Goal: Task Accomplishment & Management: Use online tool/utility

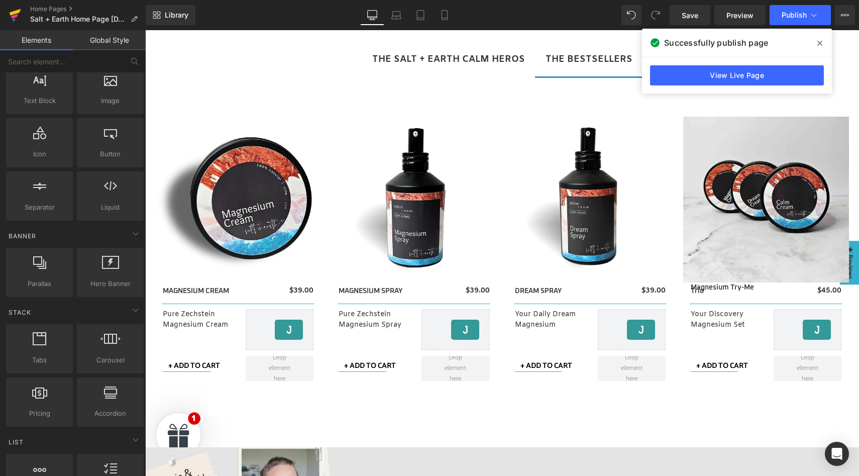
scroll to position [512, 0]
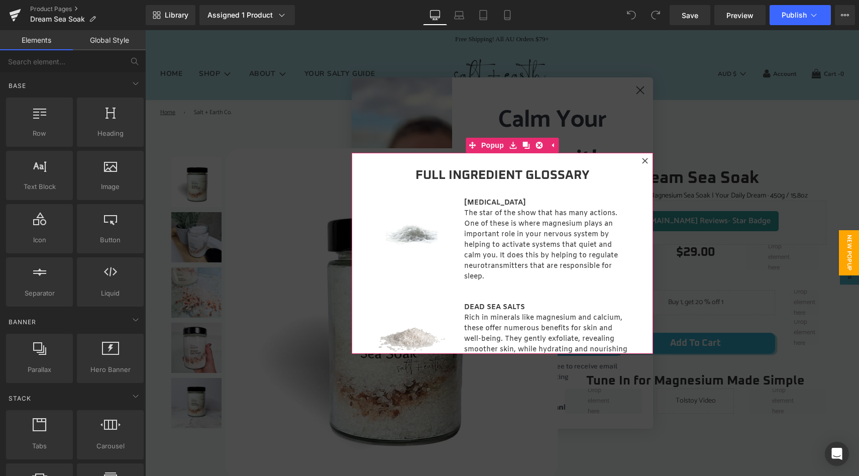
click at [642, 160] on icon at bounding box center [645, 161] width 6 height 6
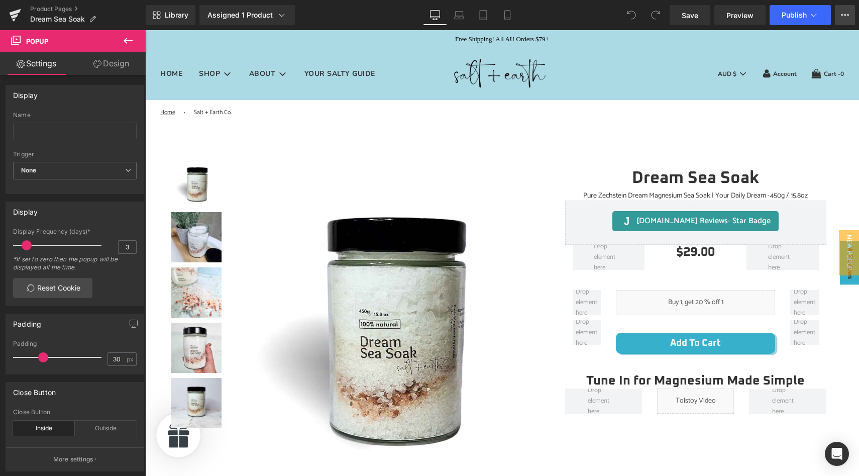
click at [845, 15] on icon at bounding box center [845, 15] width 8 height 8
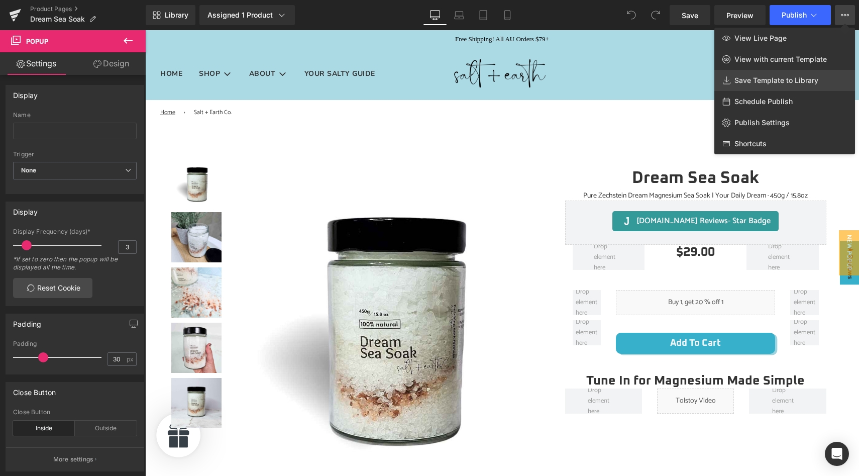
click at [787, 80] on span "Save Template to Library" at bounding box center [776, 80] width 84 height 9
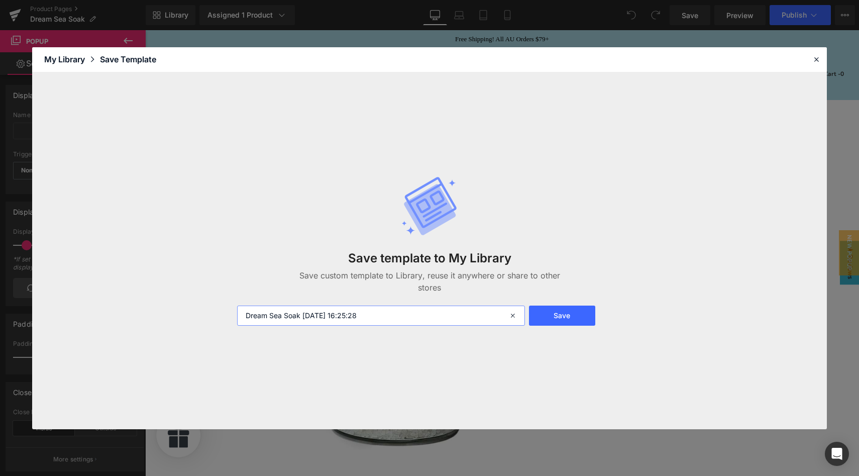
click at [379, 313] on input "Dream Sea Soak 2025-09-15 16:25:28" at bounding box center [381, 315] width 288 height 20
type input "DREAM Product Page Template"
click at [563, 307] on button "Save" at bounding box center [562, 315] width 66 height 20
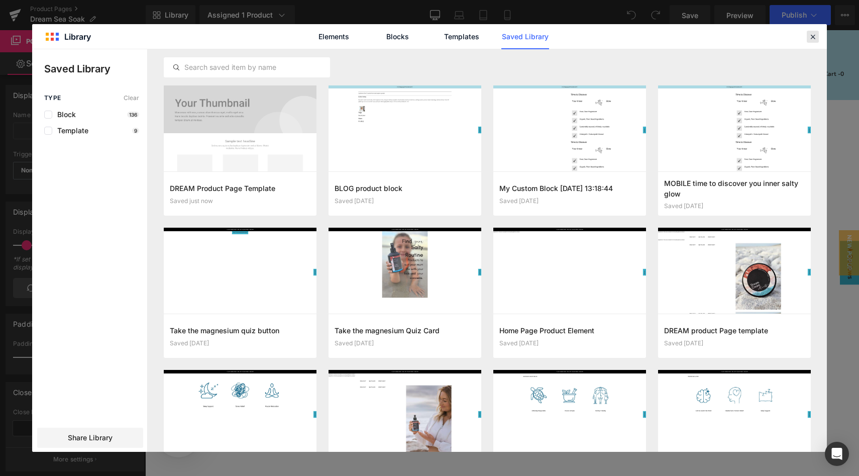
click at [813, 35] on icon at bounding box center [812, 36] width 9 height 9
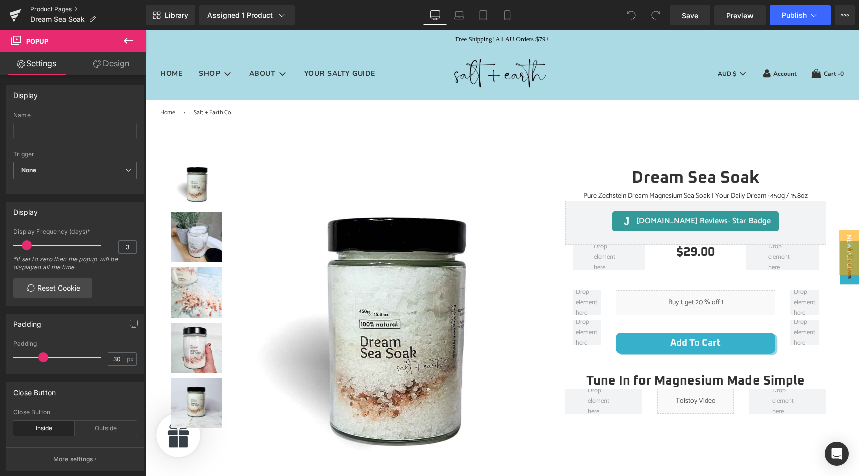
click at [61, 9] on link "Product Pages" at bounding box center [88, 9] width 116 height 8
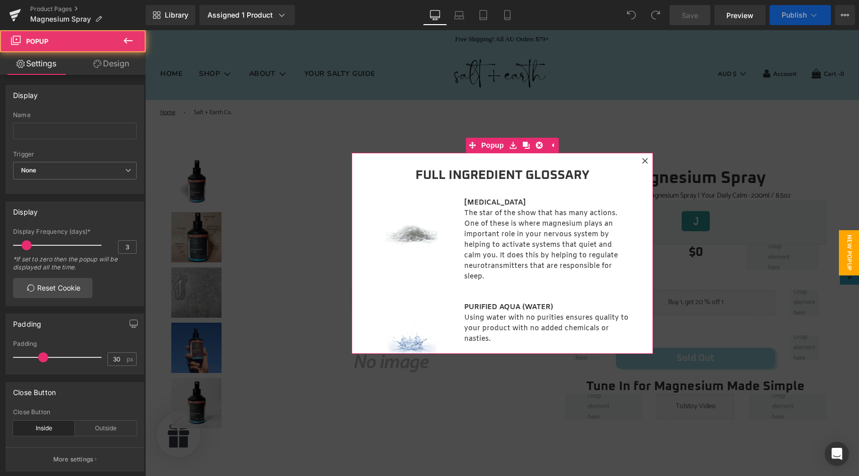
click at [643, 159] on icon at bounding box center [645, 161] width 6 height 6
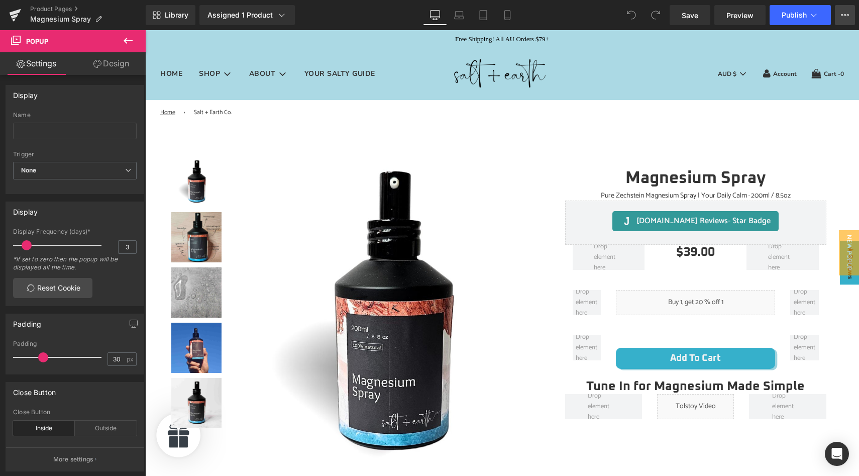
click at [845, 14] on icon at bounding box center [845, 15] width 8 height 8
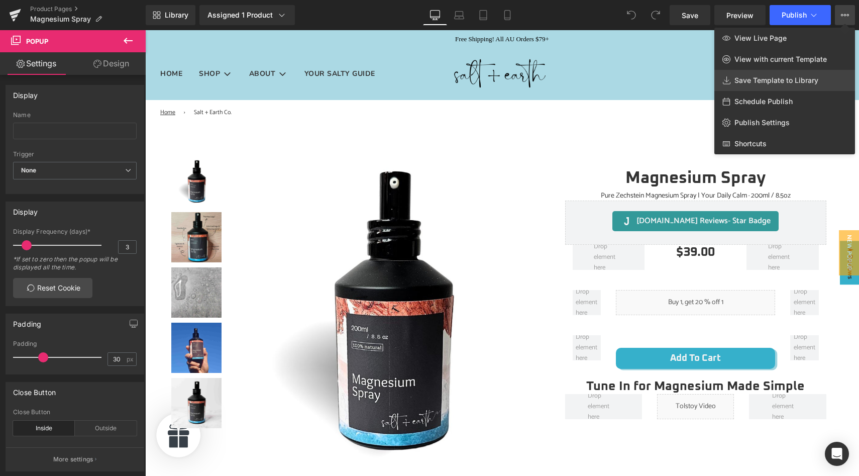
click at [765, 79] on span "Save Template to Library" at bounding box center [776, 80] width 84 height 9
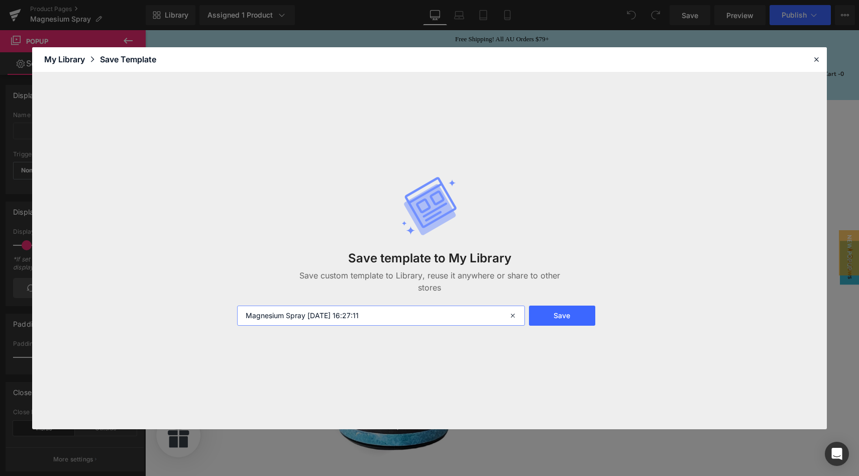
click at [402, 314] on input "Magnesium Spray 2025-09-15 16:27:11" at bounding box center [381, 315] width 288 height 20
type input "MAGNESIUM Product Page Template"
click at [558, 310] on button "Save" at bounding box center [562, 315] width 66 height 20
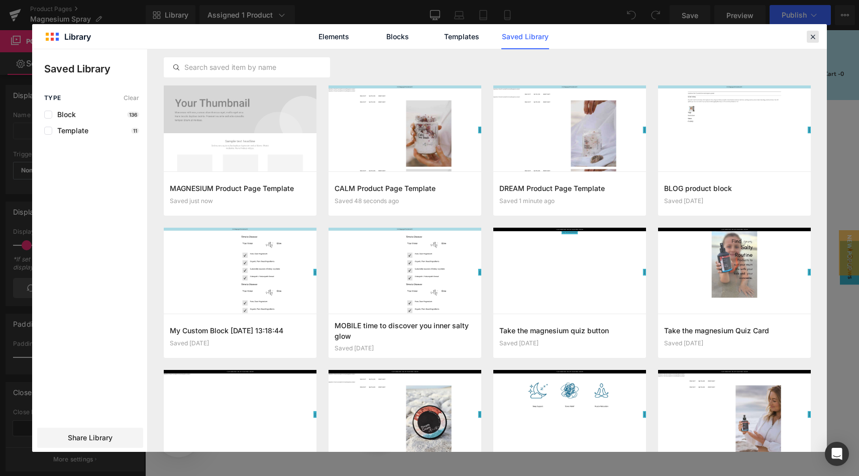
click at [813, 37] on icon at bounding box center [812, 36] width 9 height 9
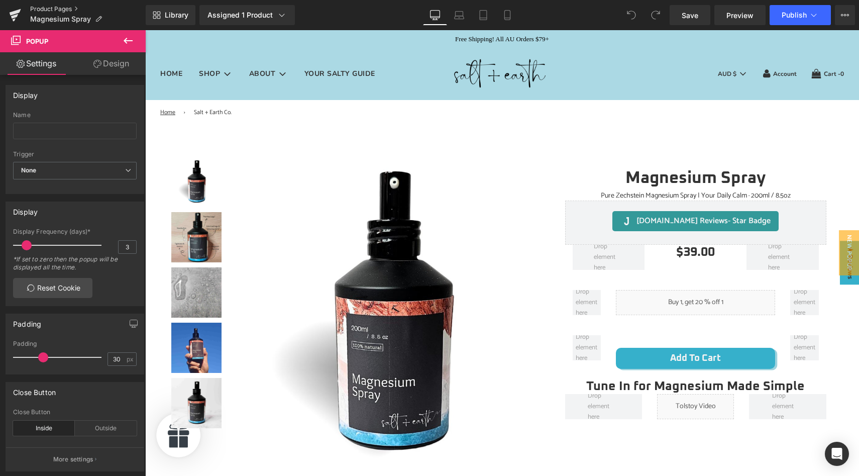
click at [51, 6] on link "Product Pages" at bounding box center [88, 9] width 116 height 8
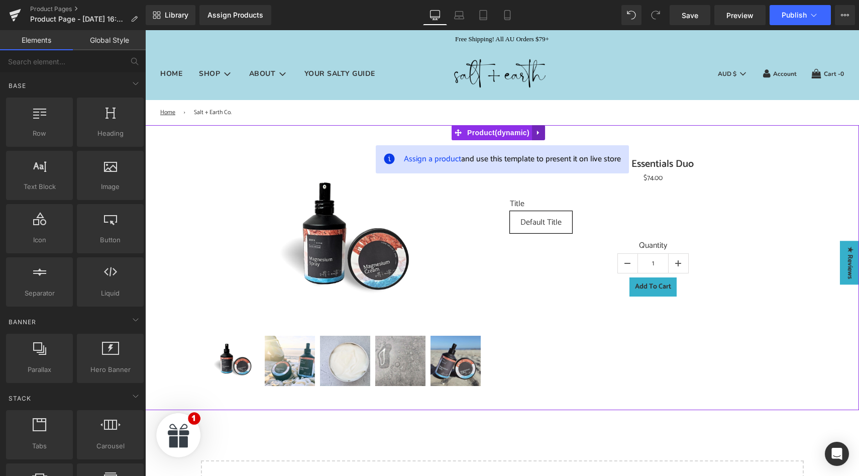
click at [537, 134] on icon at bounding box center [538, 132] width 2 height 5
click at [540, 135] on link at bounding box center [544, 132] width 13 height 15
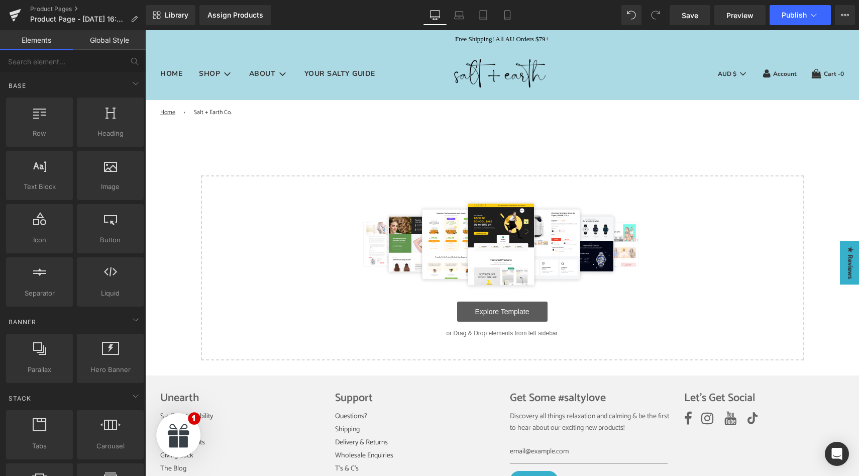
click at [489, 313] on link "Explore Template" at bounding box center [502, 311] width 90 height 20
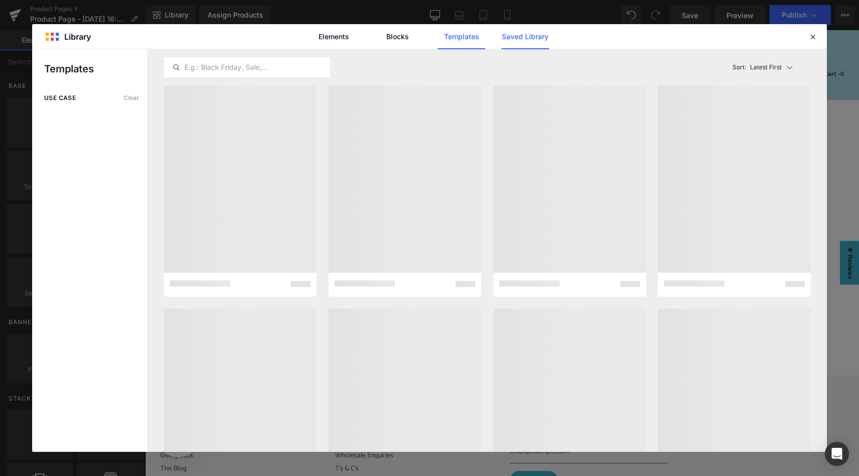
click at [517, 40] on link "Saved Library" at bounding box center [525, 36] width 48 height 25
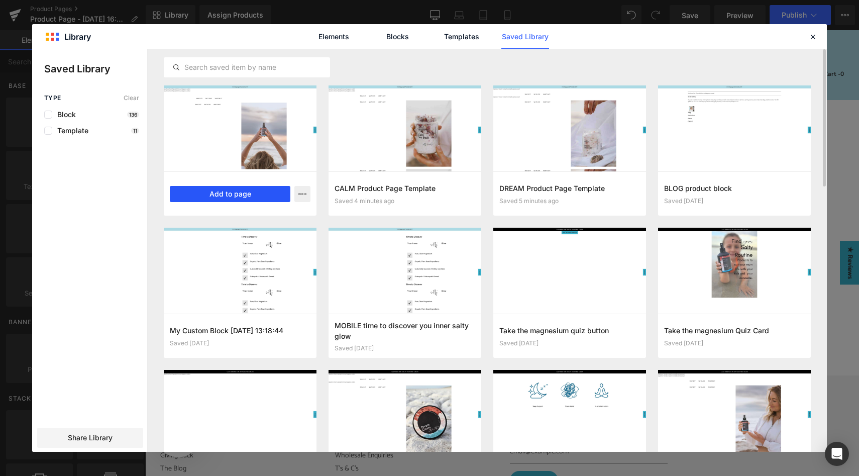
click at [228, 191] on button "Add to page" at bounding box center [230, 194] width 121 height 16
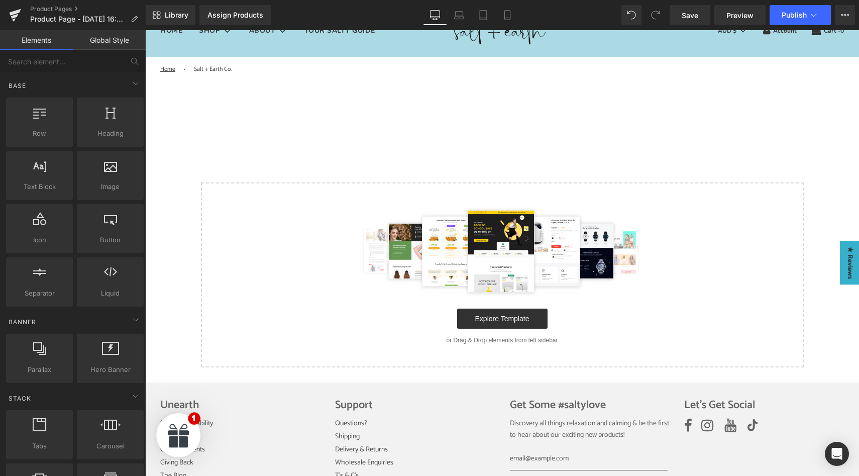
scroll to position [45, 0]
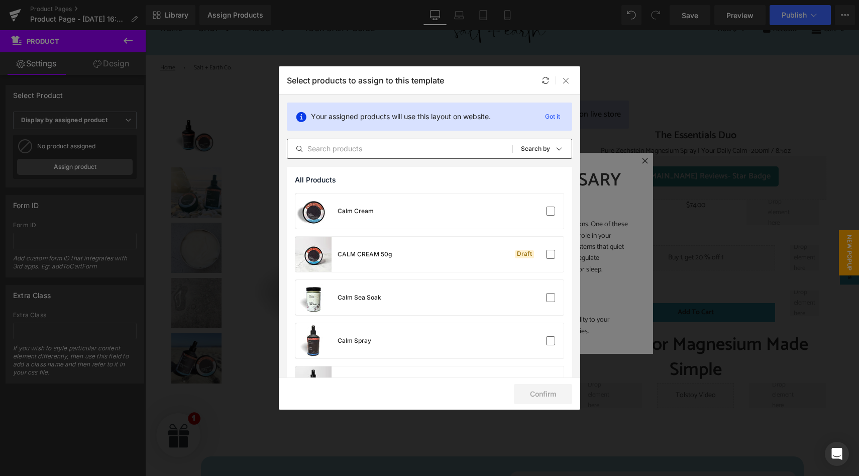
click at [319, 146] on input "text" at bounding box center [399, 149] width 225 height 12
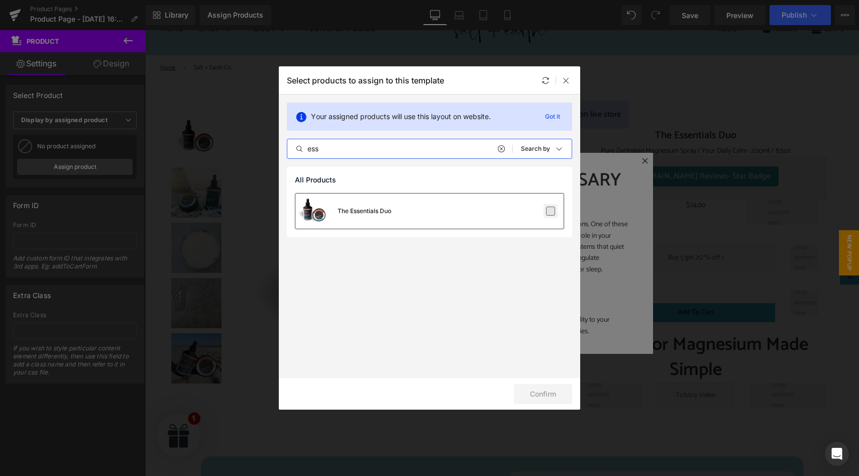
type input "ess"
click at [552, 215] on label at bounding box center [550, 210] width 9 height 9
click at [551, 211] on input "checkbox" at bounding box center [551, 211] width 0 height 0
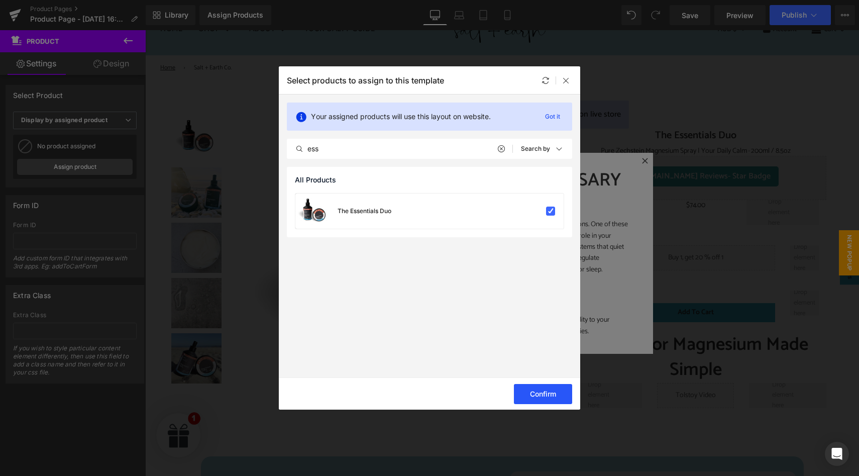
click at [534, 395] on button "Confirm" at bounding box center [543, 394] width 58 height 20
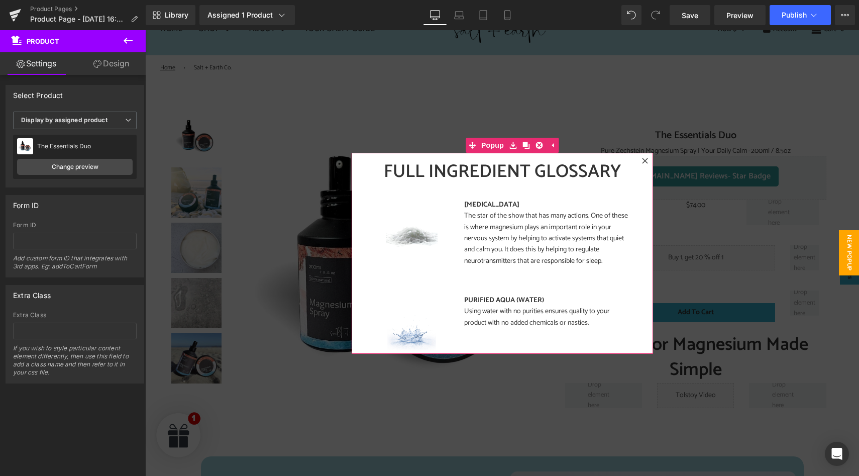
scroll to position [69, 0]
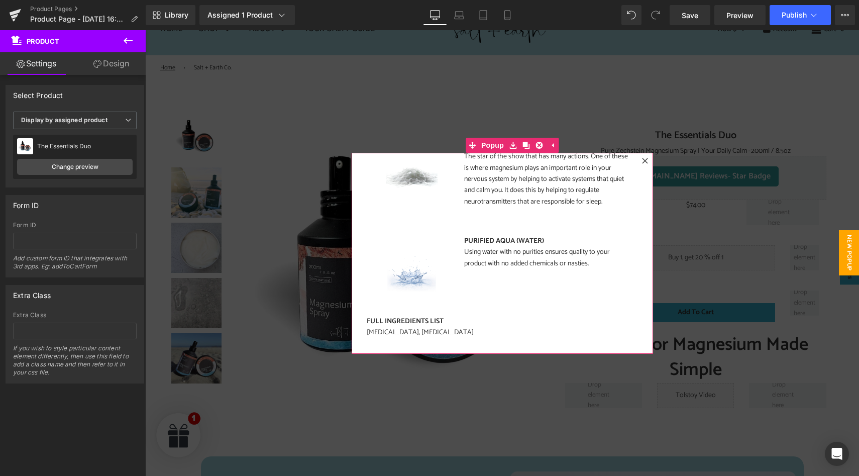
click at [642, 162] on icon at bounding box center [645, 161] width 6 height 6
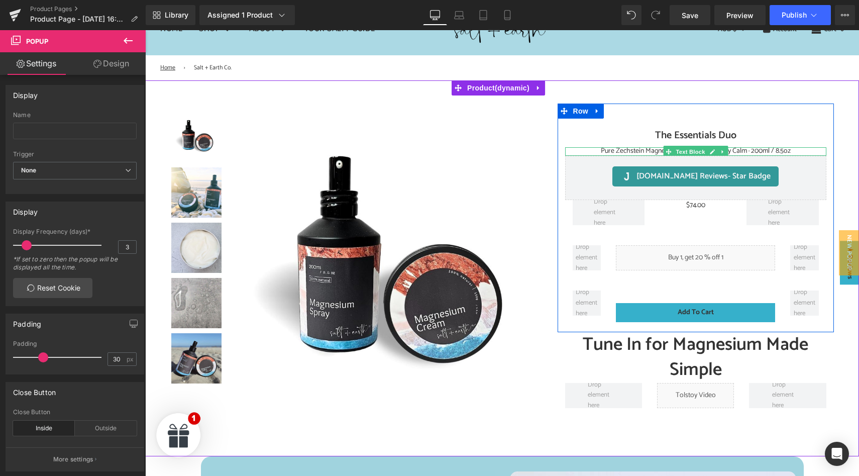
click at [601, 151] on span "Pure Zechstein Magnesium Spray | Your Daily Calm · 200ml / 8.5oz" at bounding box center [696, 151] width 190 height 12
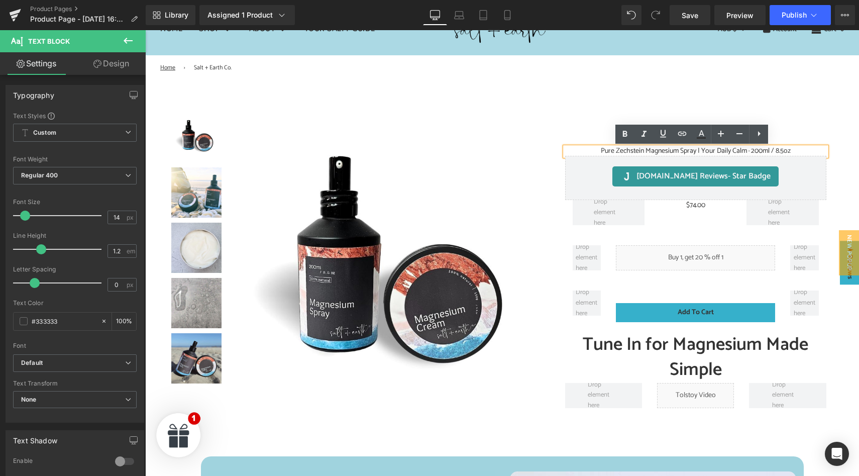
click at [677, 152] on span "Pure Zechstein Magnesium Spray | Your Daily Calm · 200ml / 8.5oz" at bounding box center [696, 151] width 190 height 12
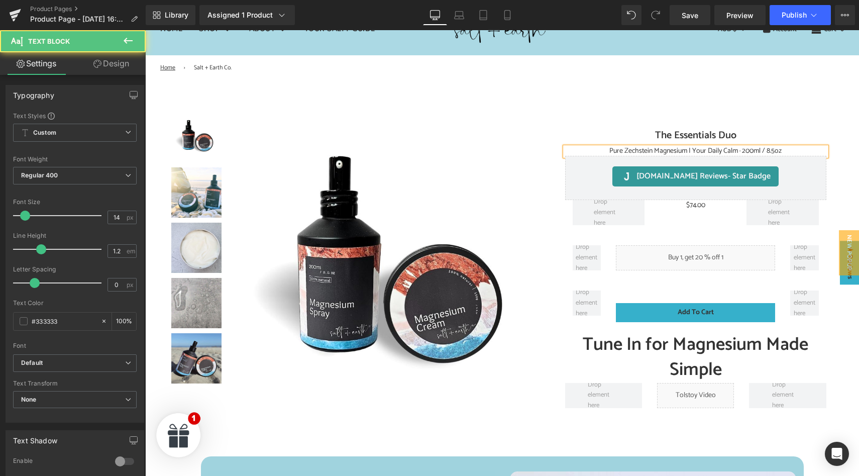
click at [737, 153] on span "Pure Zechstein Magnesium | Your Daily Calm · 200ml / 8.5oz" at bounding box center [695, 151] width 172 height 12
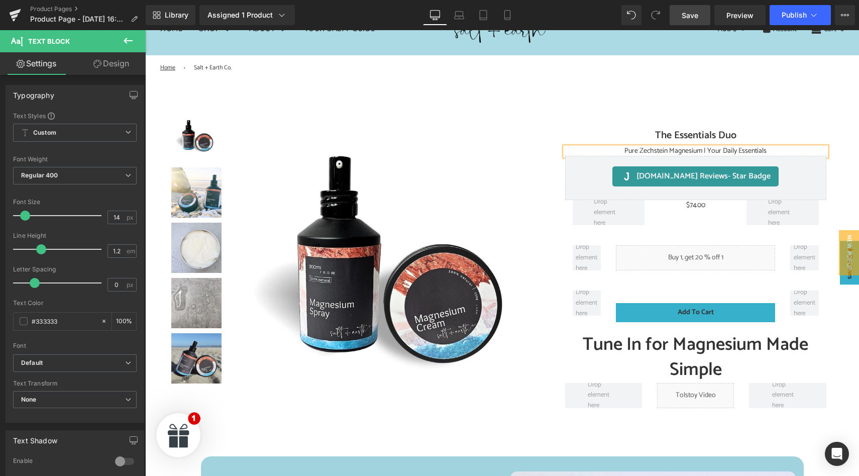
click at [700, 12] on link "Save" at bounding box center [690, 15] width 41 height 20
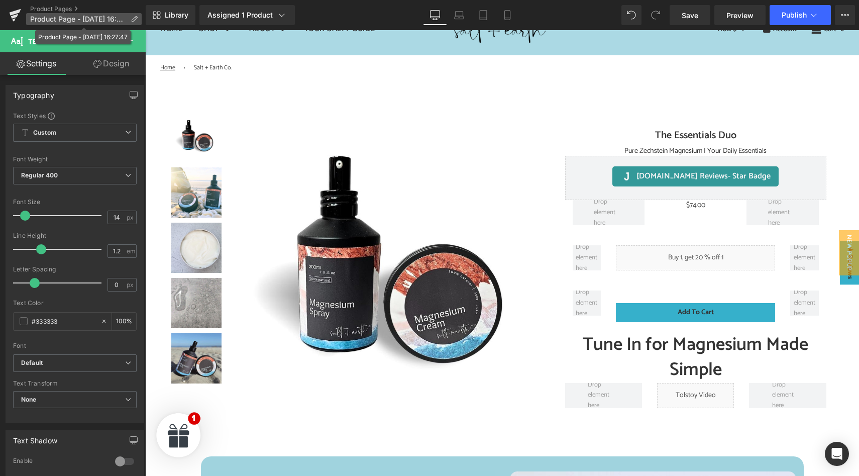
click at [131, 20] on icon at bounding box center [134, 19] width 7 height 7
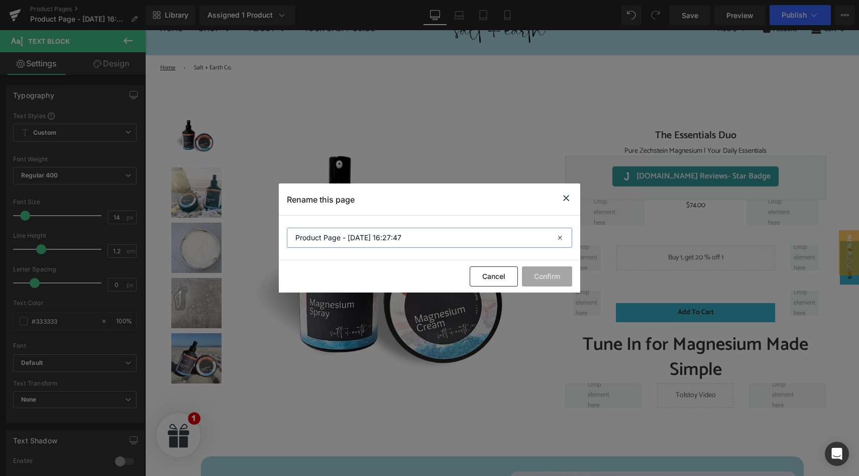
drag, startPoint x: 417, startPoint y: 237, endPoint x: 286, endPoint y: 235, distance: 131.1
click at [286, 235] on section "Product Page - Sep 15, 16:27:47" at bounding box center [429, 237] width 301 height 45
type input "The Essentials Duo"
click at [552, 276] on button "Confirm" at bounding box center [547, 276] width 50 height 20
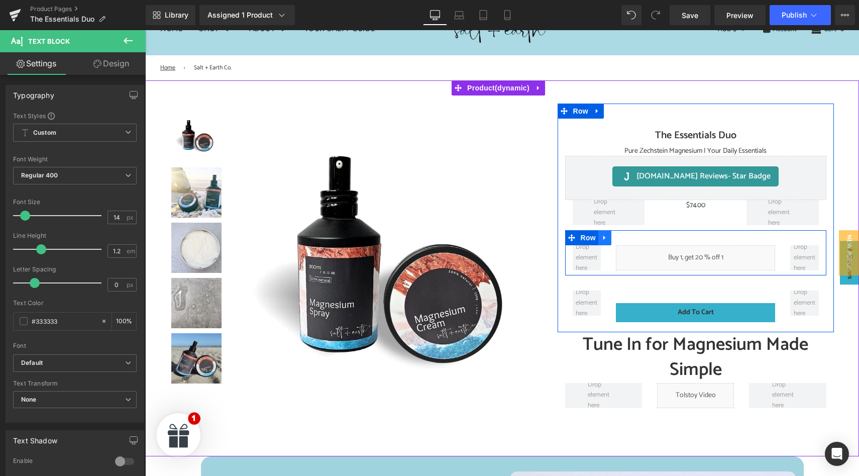
click at [602, 238] on icon at bounding box center [604, 238] width 7 height 8
click at [627, 238] on icon at bounding box center [630, 237] width 7 height 7
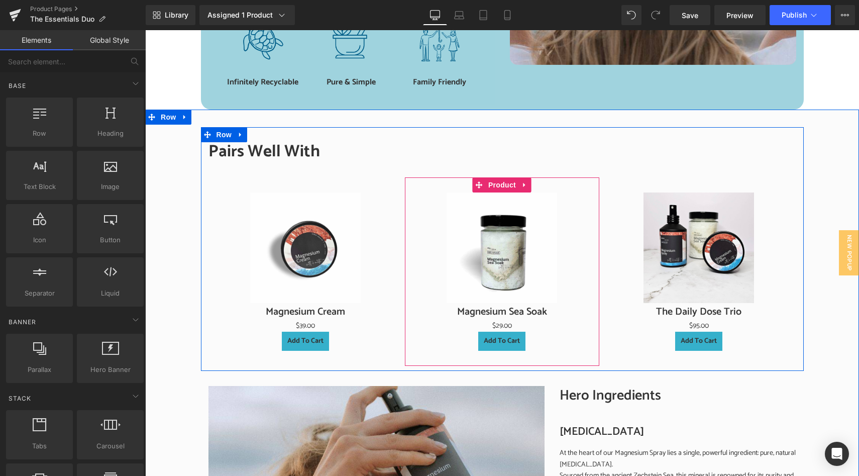
scroll to position [869, 0]
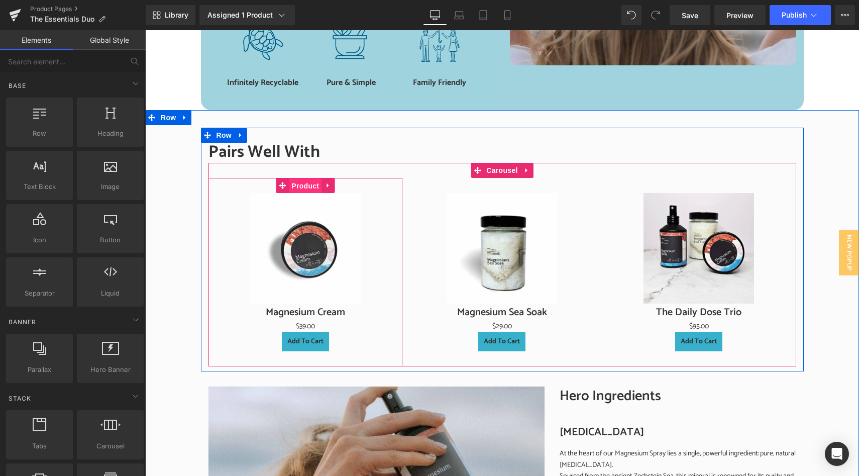
click at [302, 178] on span "Product" at bounding box center [305, 185] width 33 height 15
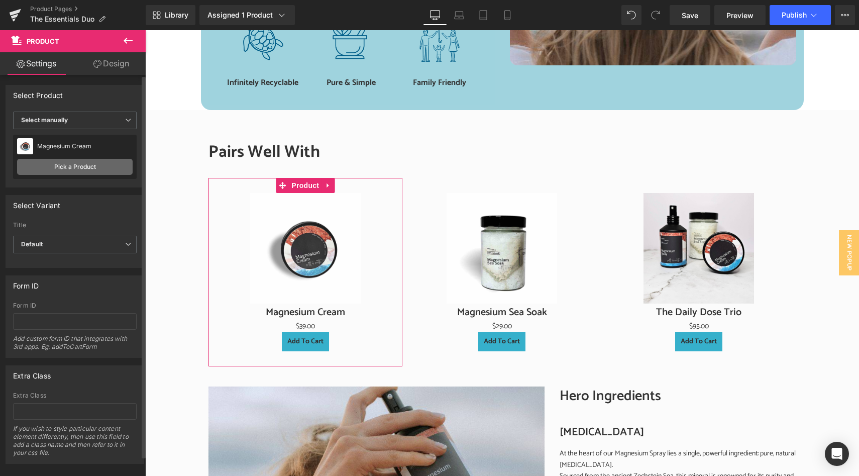
click at [81, 163] on link "Pick a Product" at bounding box center [75, 167] width 116 height 16
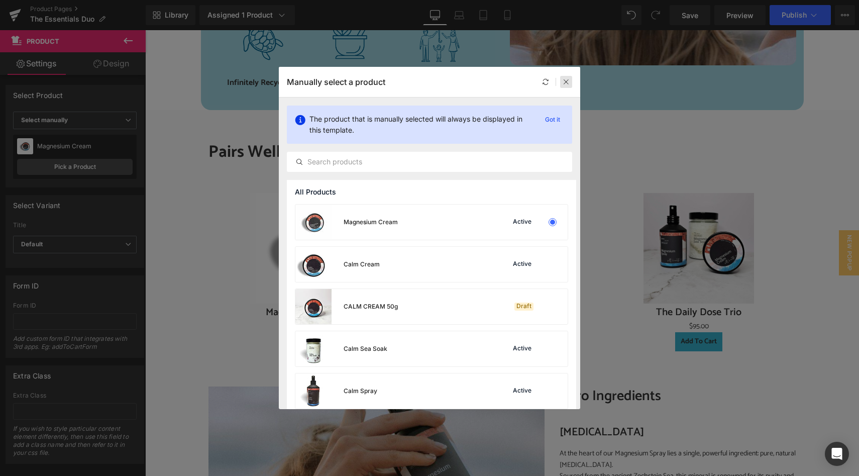
click at [568, 82] on icon at bounding box center [566, 81] width 7 height 7
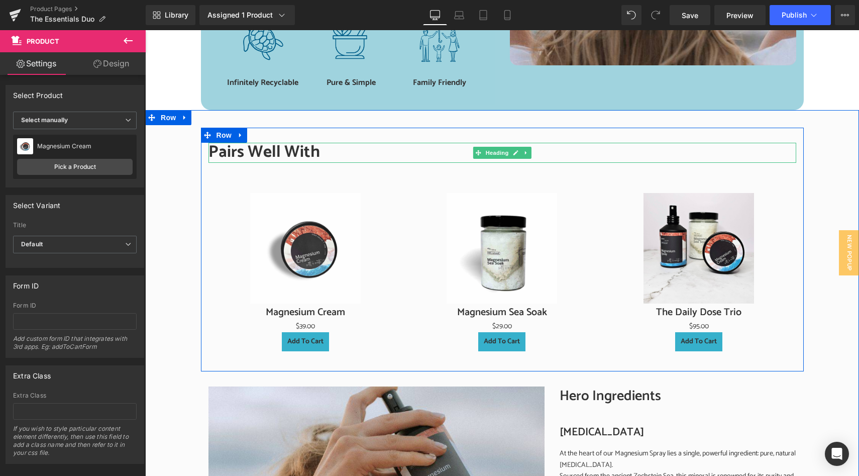
click at [267, 143] on h2 "Pairs Well With" at bounding box center [502, 153] width 588 height 20
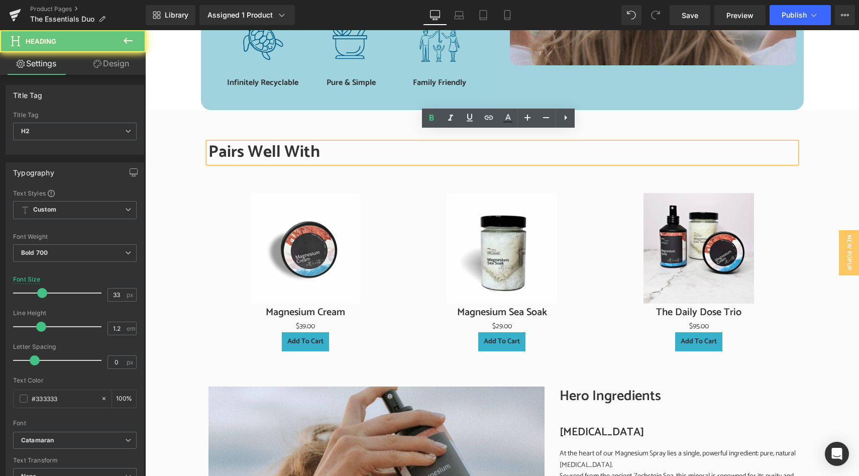
click at [328, 143] on h2 "Pairs Well With" at bounding box center [502, 153] width 588 height 20
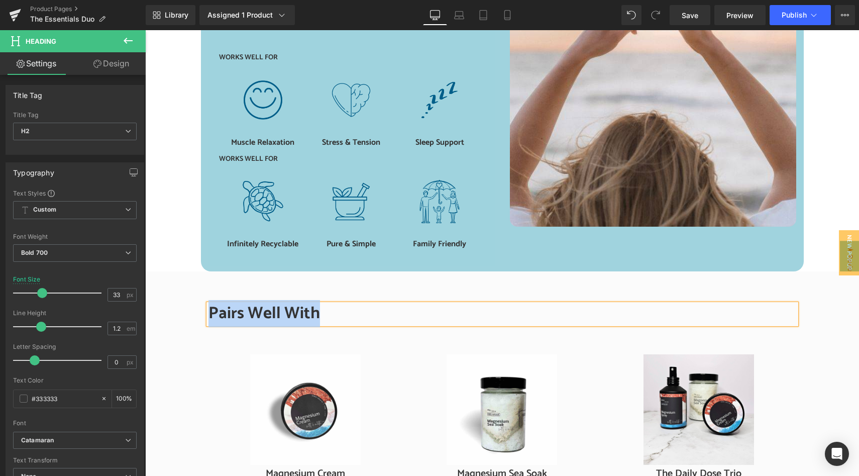
scroll to position [781, 0]
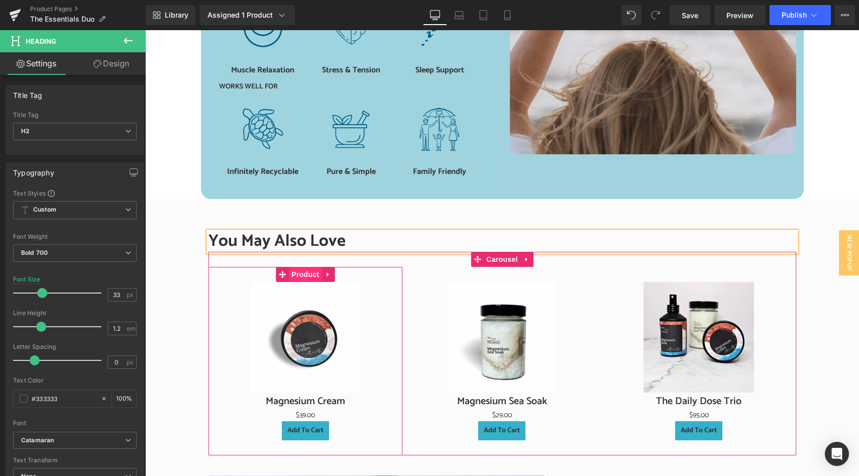
click at [301, 267] on span "Product" at bounding box center [305, 274] width 33 height 15
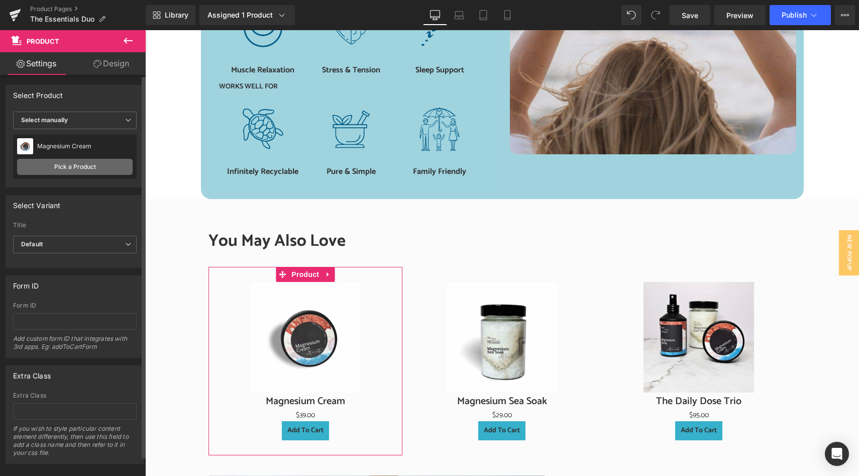
click at [74, 162] on link "Pick a Product" at bounding box center [75, 167] width 116 height 16
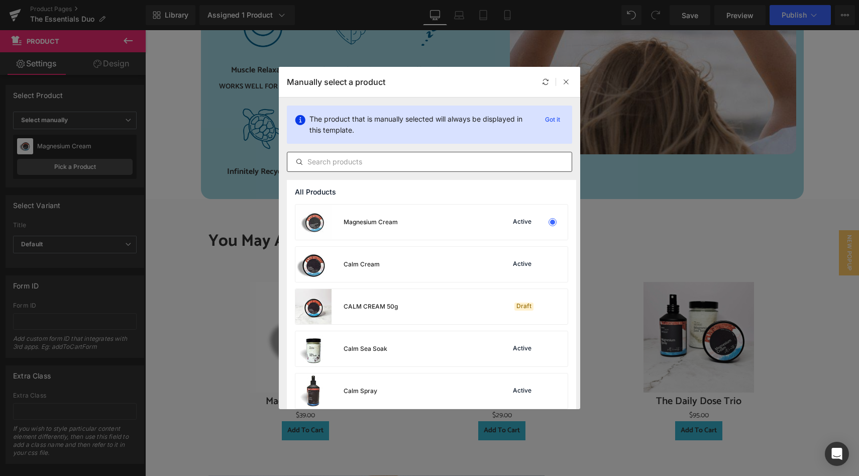
click at [320, 163] on input "text" at bounding box center [429, 162] width 284 height 12
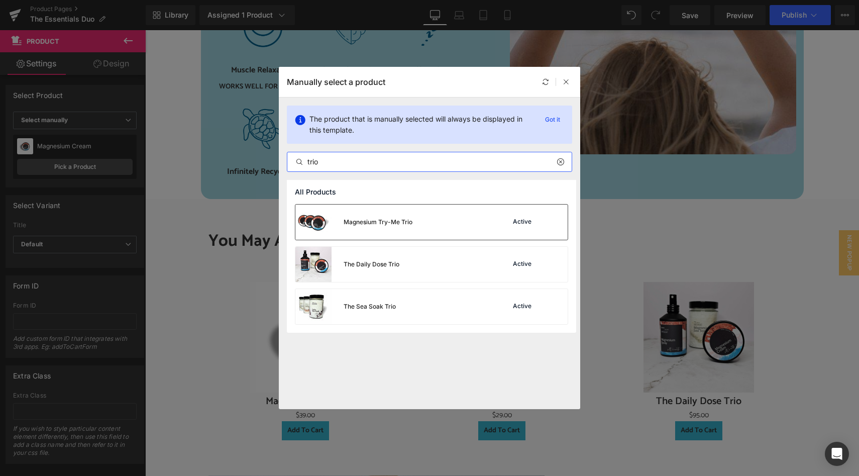
type input "trio"
click at [520, 222] on div "Active" at bounding box center [522, 222] width 23 height 8
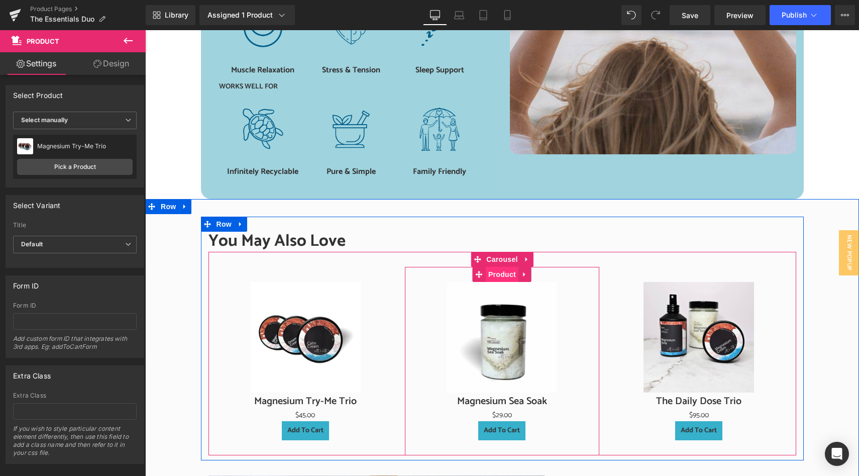
click at [501, 267] on span "Product" at bounding box center [502, 274] width 33 height 15
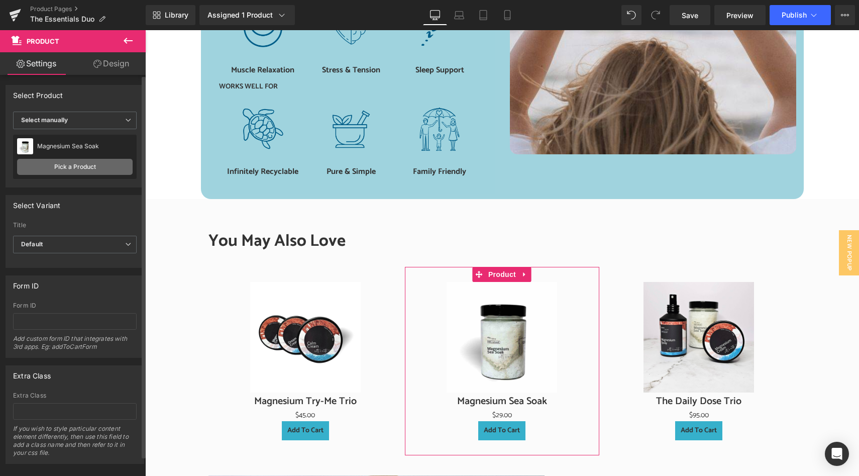
click at [61, 164] on link "Pick a Product" at bounding box center [75, 167] width 116 height 16
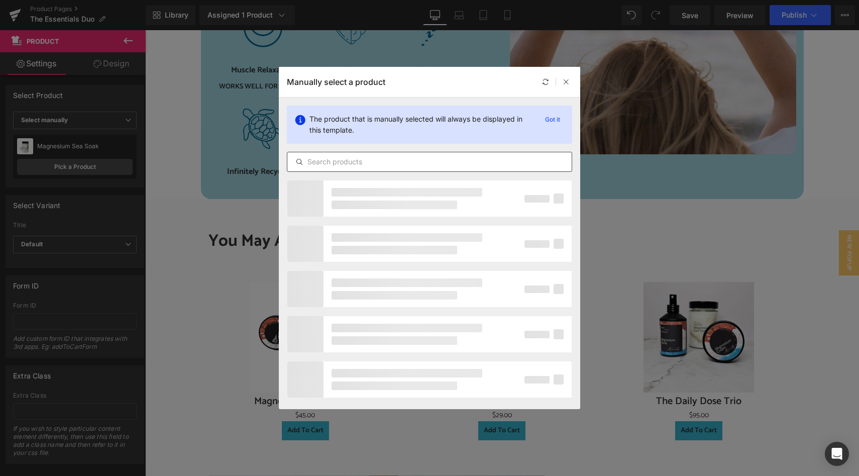
click at [324, 162] on input "text" at bounding box center [429, 162] width 284 height 12
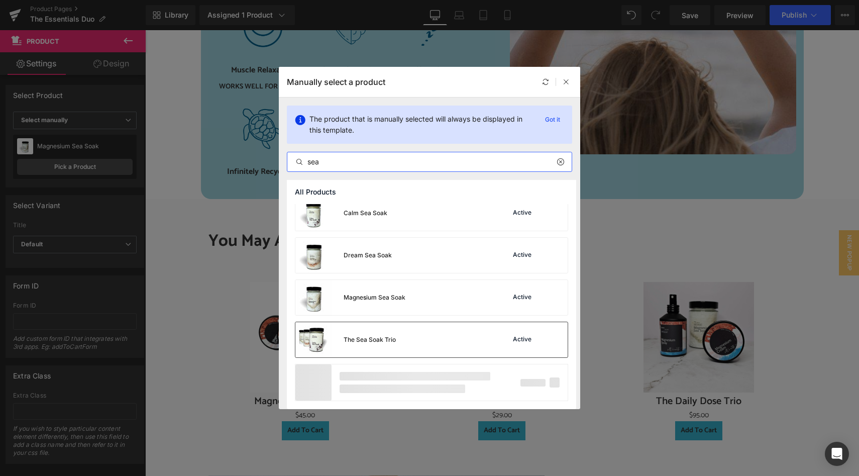
scroll to position [0, 0]
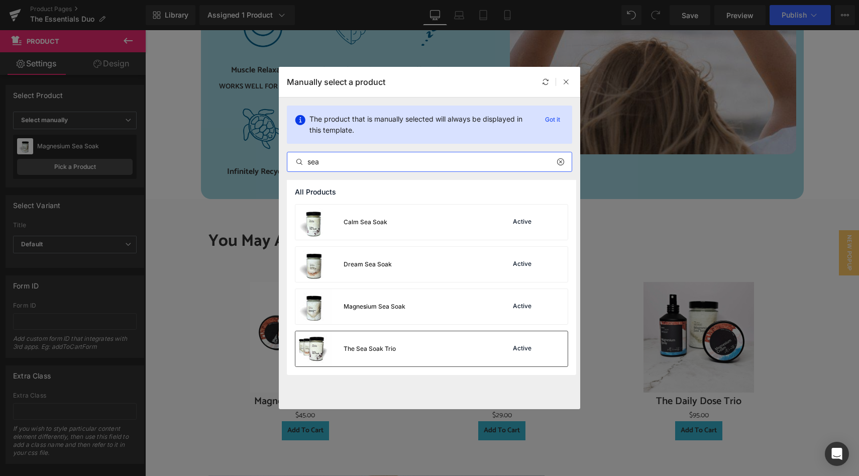
type input "sea"
click at [385, 349] on div "The Sea Soak Trio" at bounding box center [370, 348] width 52 height 9
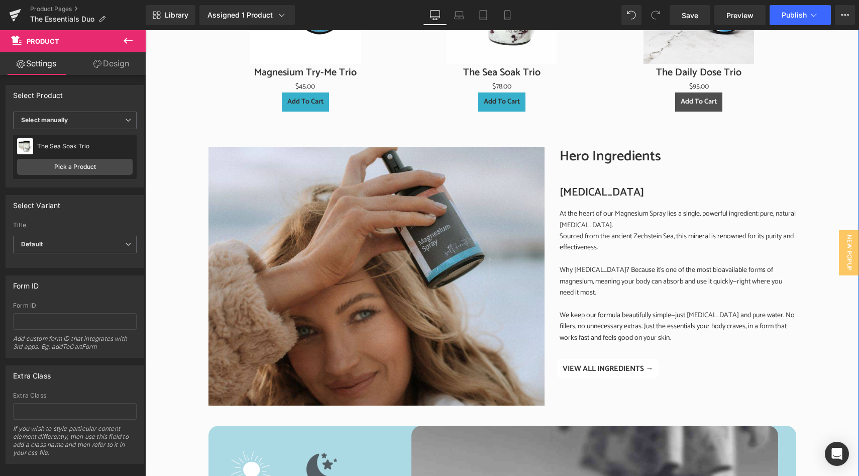
scroll to position [1111, 0]
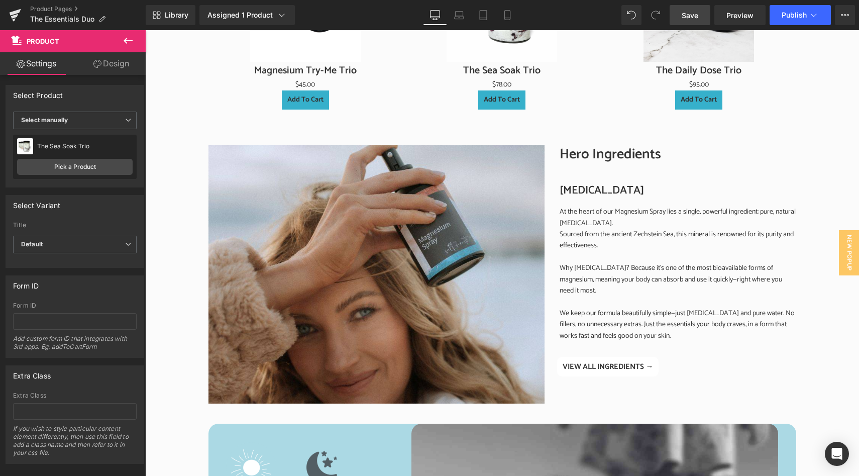
click at [686, 18] on span "Save" at bounding box center [690, 15] width 17 height 11
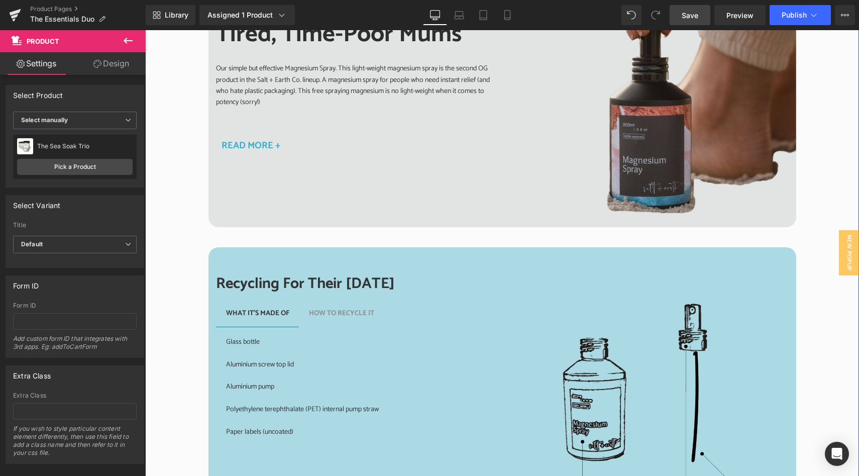
scroll to position [2081, 0]
